Goal: Information Seeking & Learning: Learn about a topic

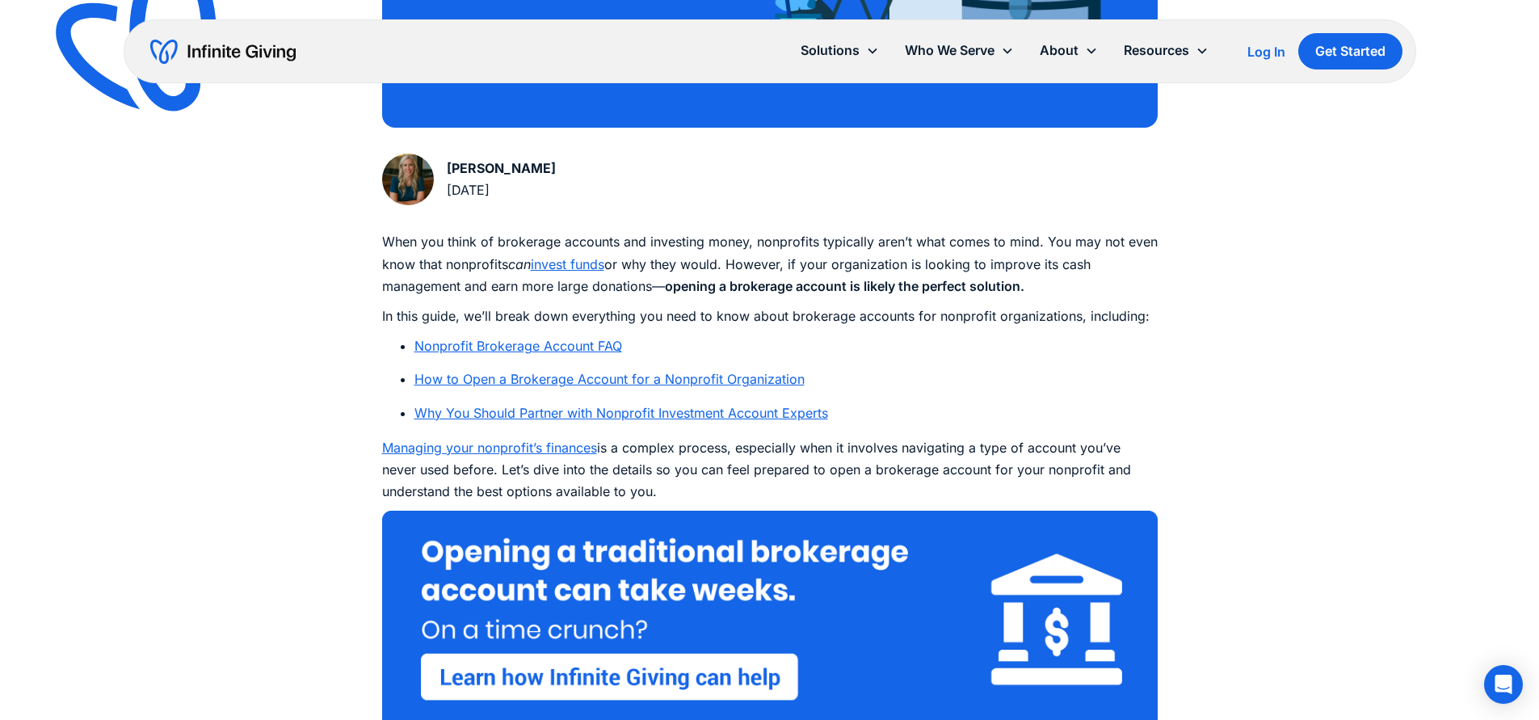
scroll to position [791, 0]
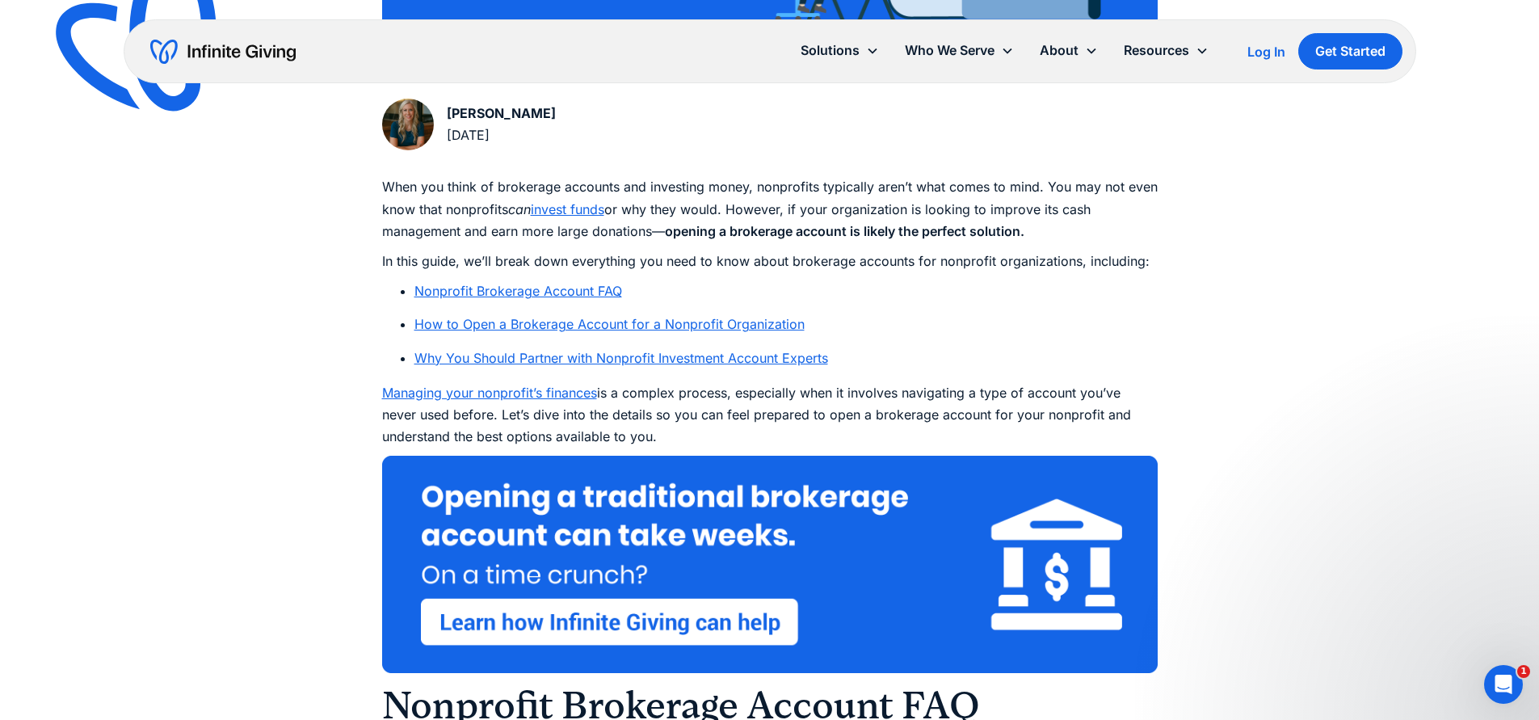
click at [675, 325] on link "How to Open a Brokerage Account for a Nonprofit Organization" at bounding box center [609, 324] width 390 height 16
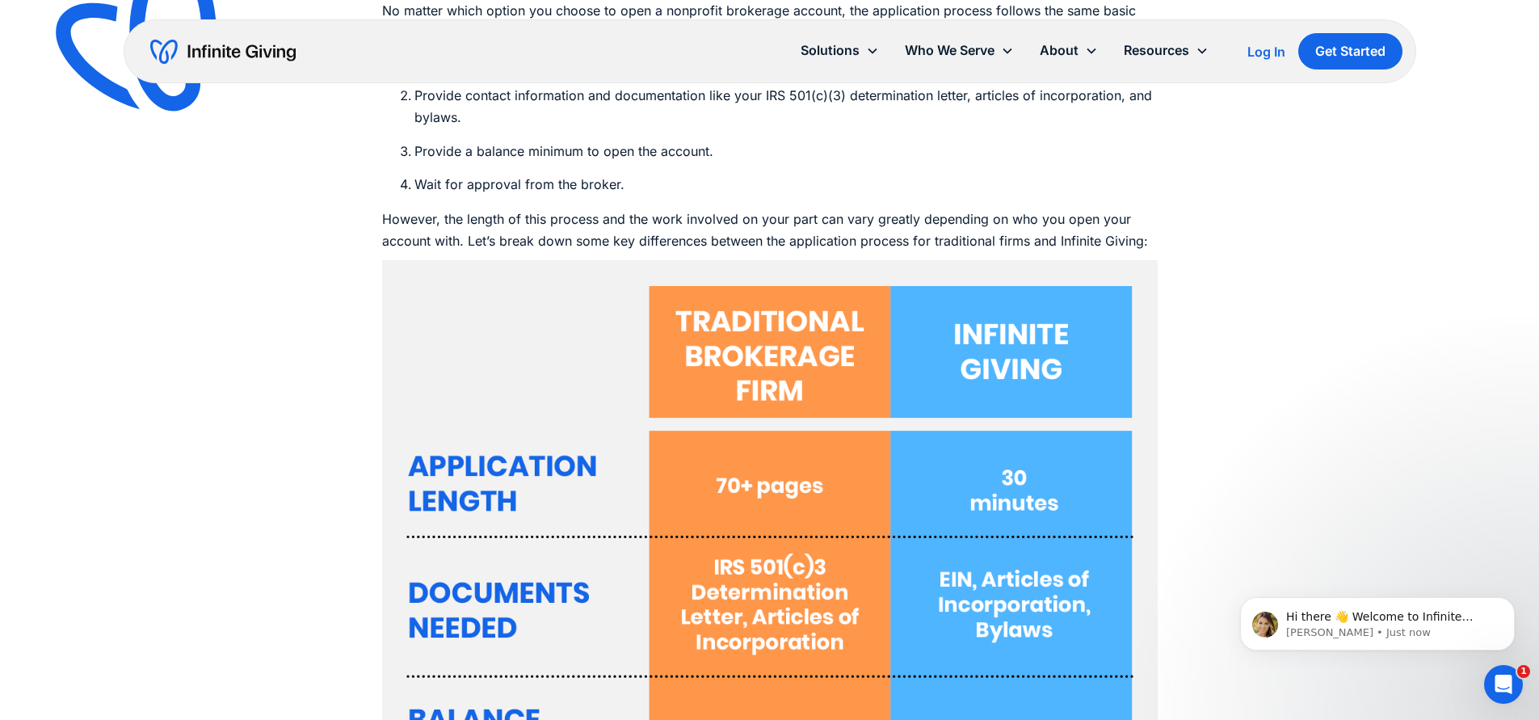
scroll to position [5173, 0]
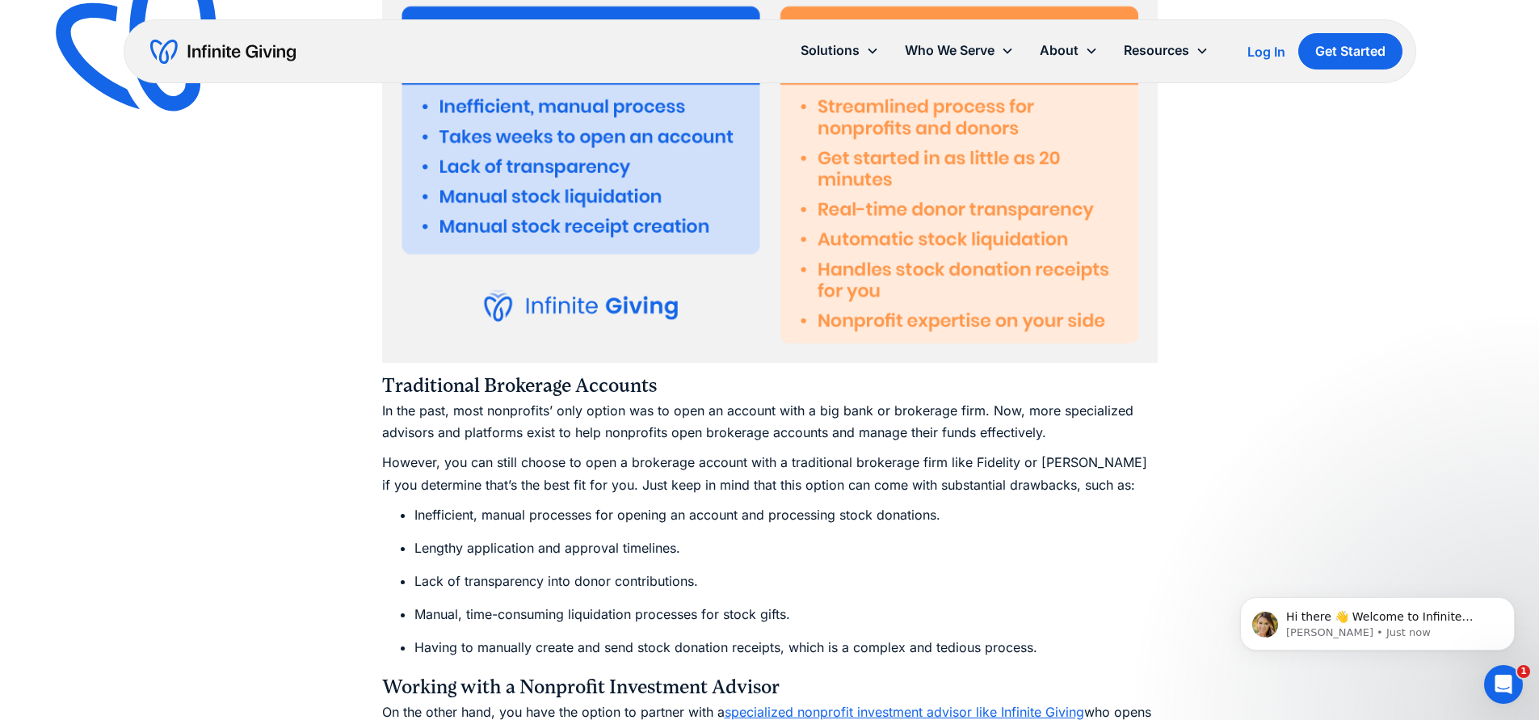
scroll to position [4541, 0]
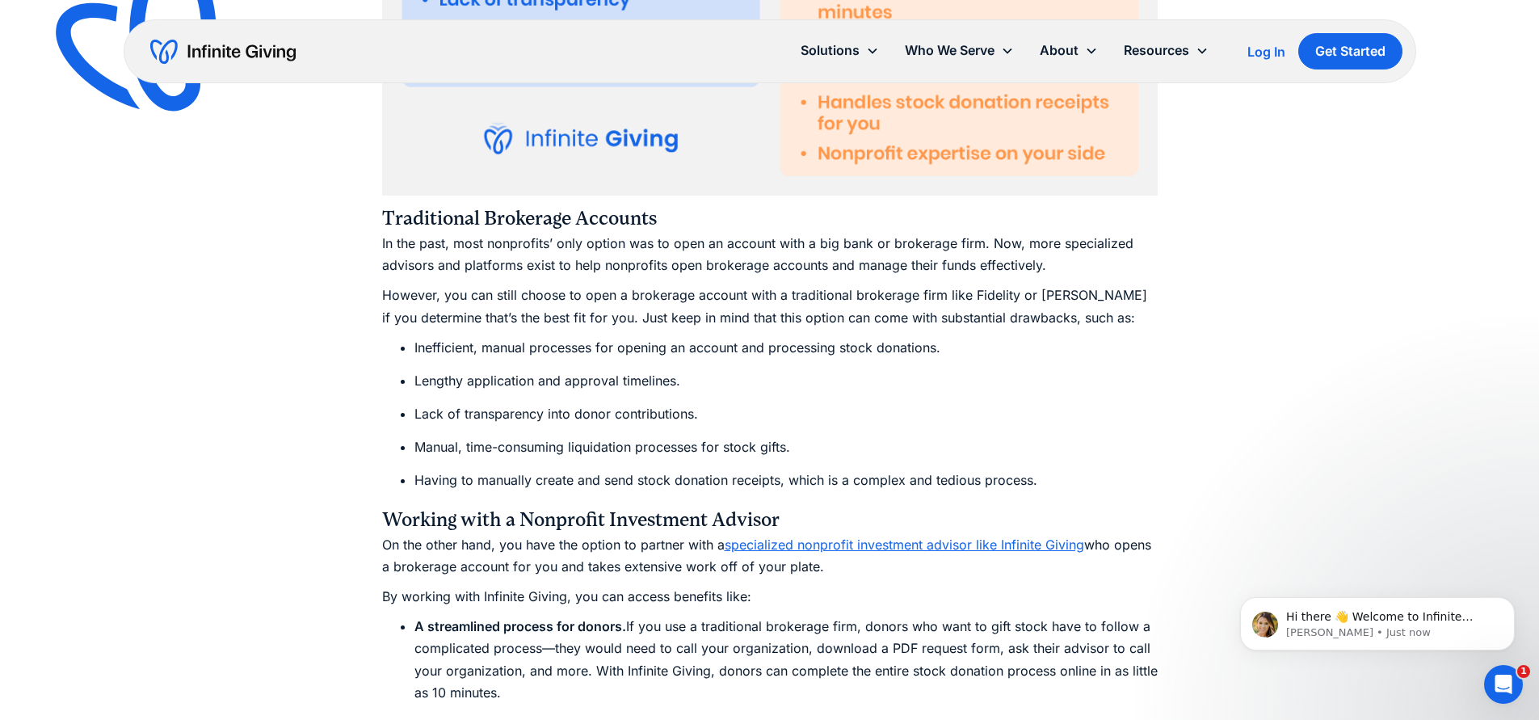
click at [885, 546] on link "specialized nonprofit investment advisor like Infinite Giving" at bounding box center [905, 544] width 360 height 16
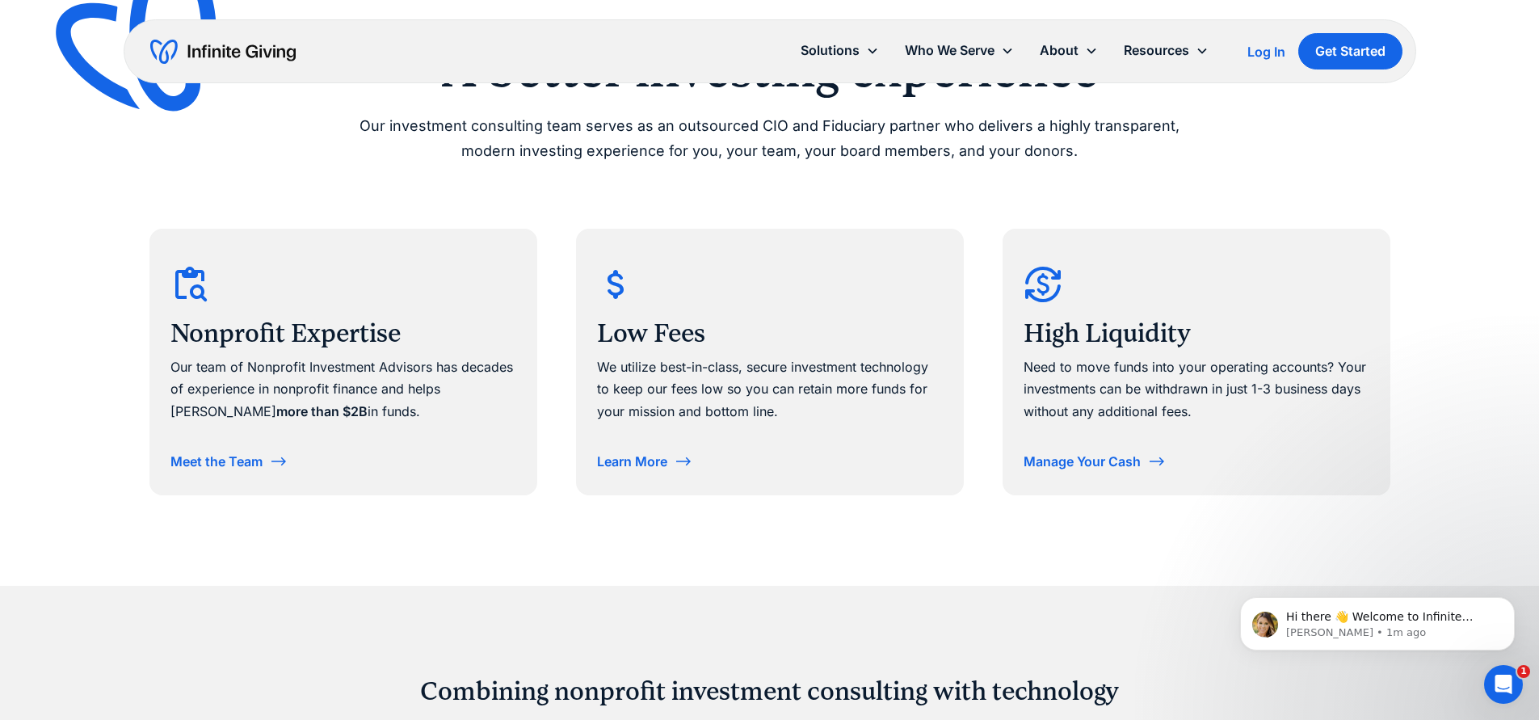
scroll to position [739, 0]
